Goal: Information Seeking & Learning: Understand process/instructions

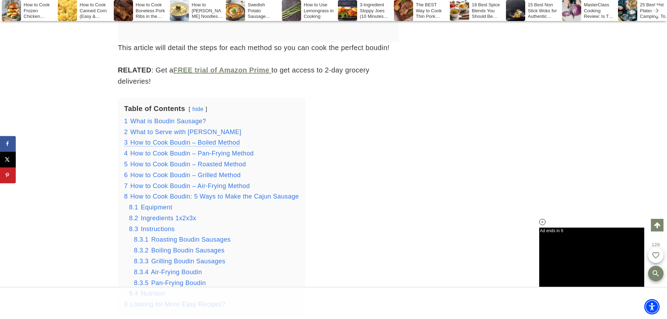
click at [203, 145] on span "How to Cook Boudin – Boiled Method" at bounding box center [185, 142] width 110 height 7
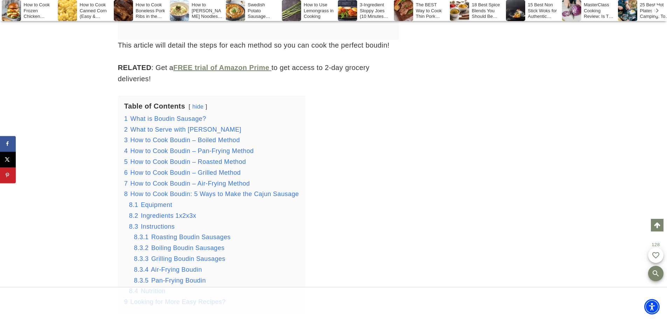
scroll to position [310, 0]
